Goal: Information Seeking & Learning: Learn about a topic

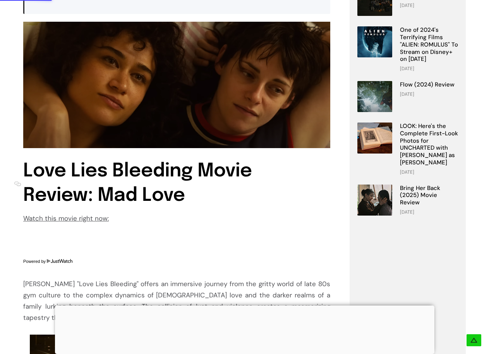
scroll to position [232, 0]
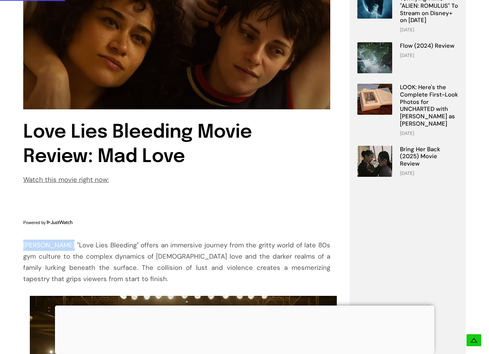
drag, startPoint x: 22, startPoint y: 245, endPoint x: 61, endPoint y: 247, distance: 38.8
copy div "[PERSON_NAME]"
click at [183, 206] on iframe "Advertisement" at bounding box center [244, 177] width 489 height 354
drag, startPoint x: 204, startPoint y: 259, endPoint x: 247, endPoint y: 258, distance: 42.6
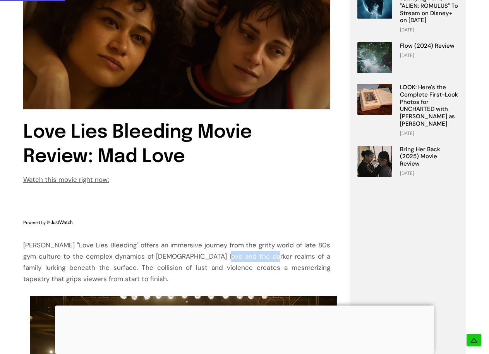
click at [247, 258] on div "[PERSON_NAME] "Love Lies Bleeding" offers an immersive journey from the gritty …" at bounding box center [176, 261] width 307 height 45
copy div "darker realms"
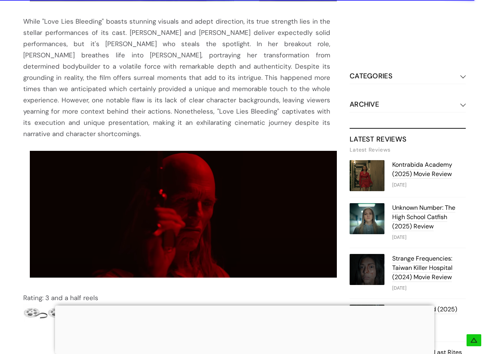
scroll to position [852, 0]
